Goal: Find specific page/section: Find specific page/section

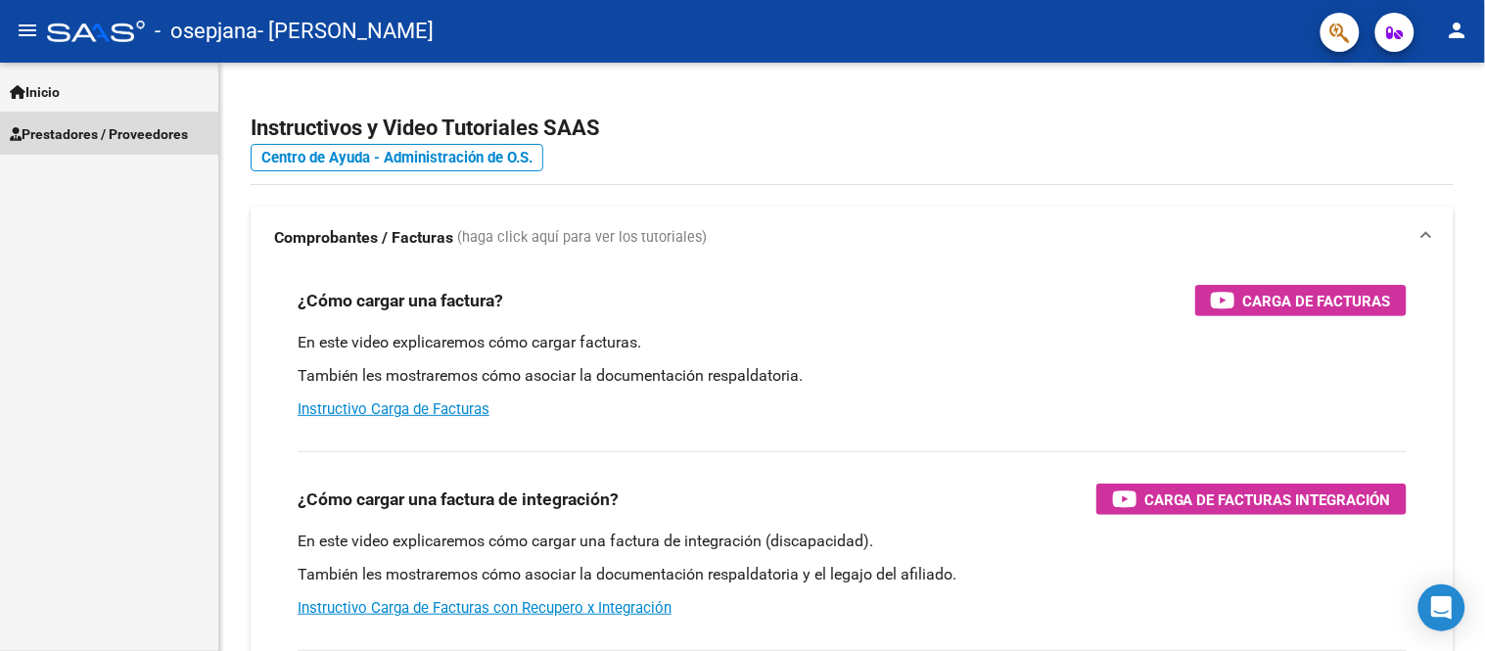
click at [78, 125] on span "Prestadores / Proveedores" at bounding box center [99, 134] width 178 height 22
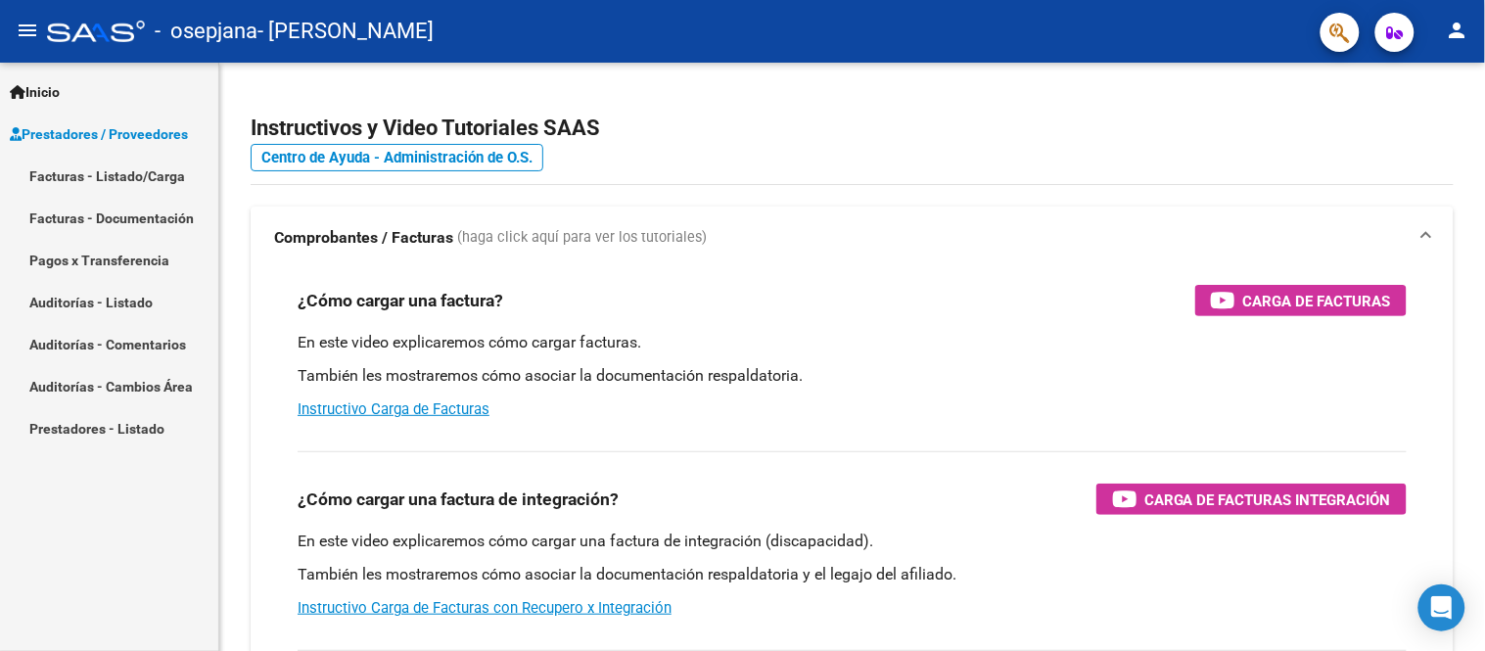
click at [84, 168] on link "Facturas - Listado/Carga" at bounding box center [109, 176] width 218 height 42
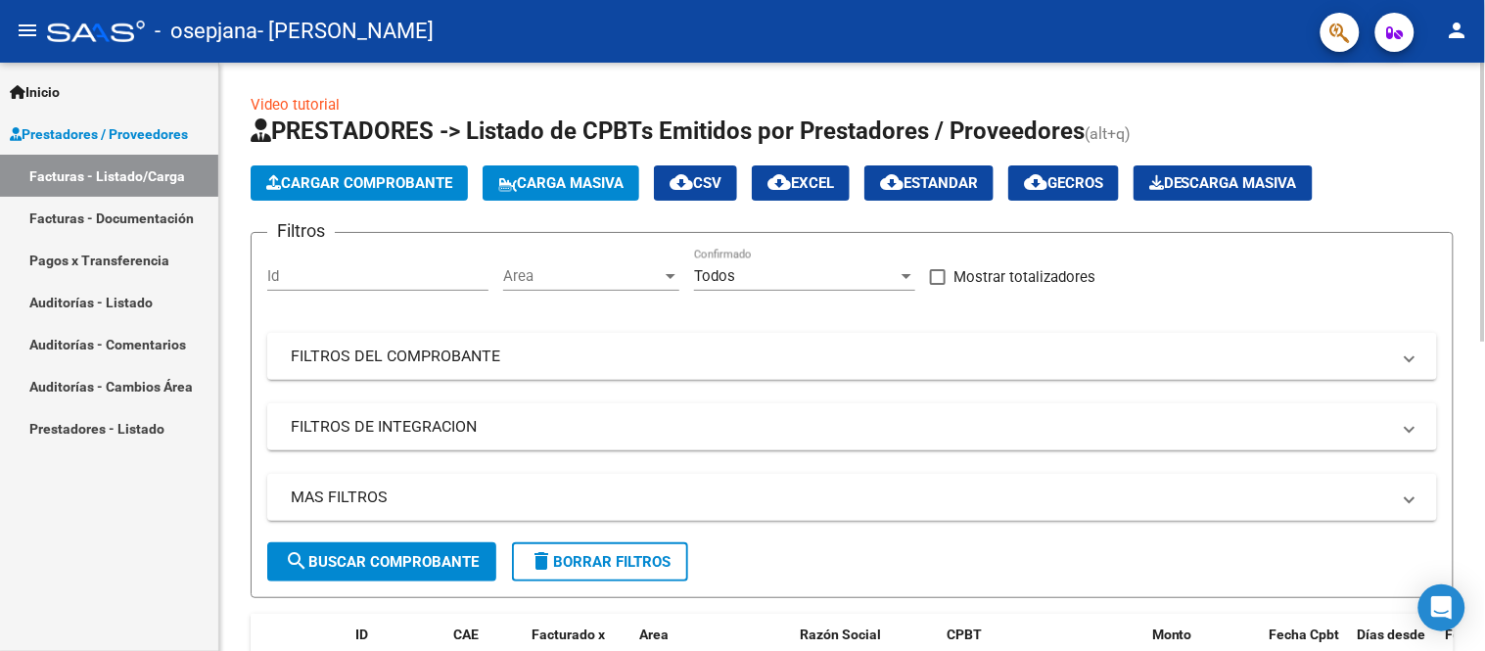
click at [1142, 139] on h1 "PRESTADORES -> Listado de CPBTs Emitidos por Prestadores / Proveedores (alt+q)" at bounding box center [852, 132] width 1203 height 34
drag, startPoint x: 1474, startPoint y: 211, endPoint x: 1484, endPoint y: 292, distance: 80.9
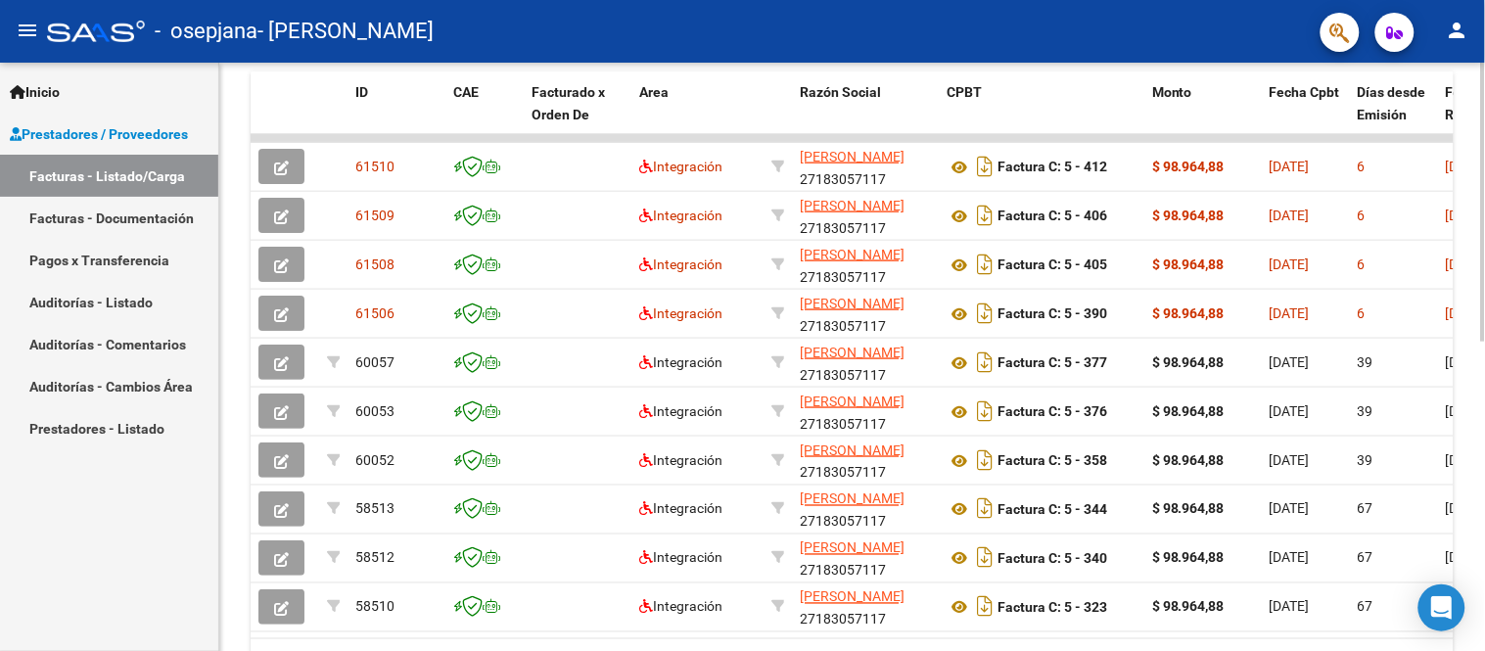
scroll to position [529, 0]
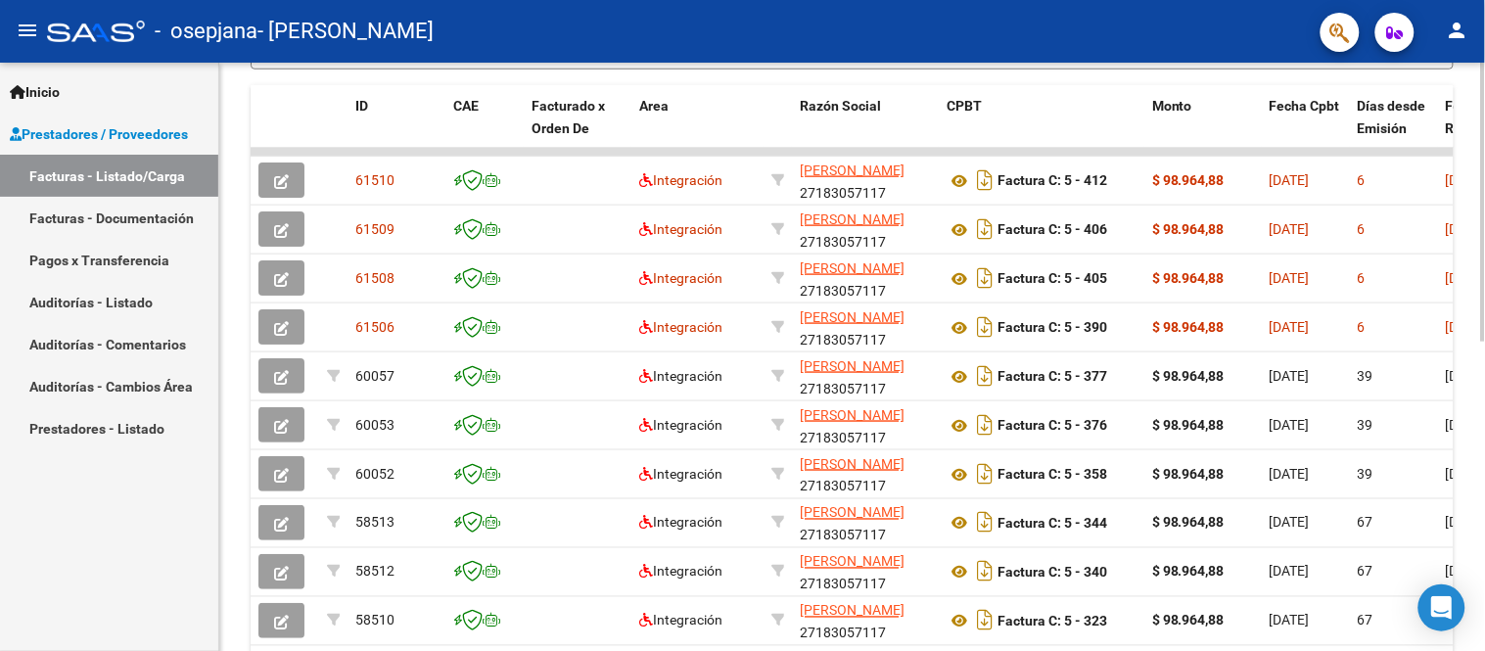
click at [1483, 419] on div at bounding box center [1483, 457] width 5 height 279
click at [230, 148] on div "Video tutorial PRESTADORES -> Listado de CPBTs Emitidos por Prestadores / Prove…" at bounding box center [852, 149] width 1266 height 1230
